Goal: Information Seeking & Learning: Learn about a topic

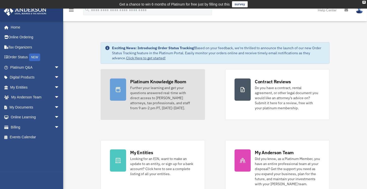
click at [146, 81] on div "Platinum Knowledge Room" at bounding box center [158, 82] width 56 height 6
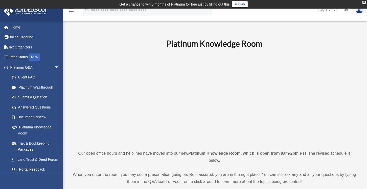
click at [115, 93] on p at bounding box center [214, 99] width 284 height 88
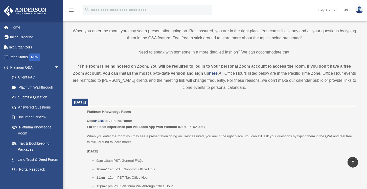
scroll to position [145, 0]
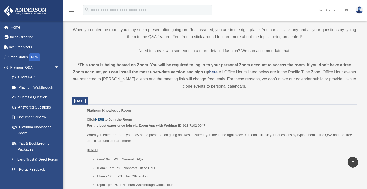
click at [99, 118] on u "HERE" at bounding box center [99, 120] width 9 height 4
